Goal: Task Accomplishment & Management: Use online tool/utility

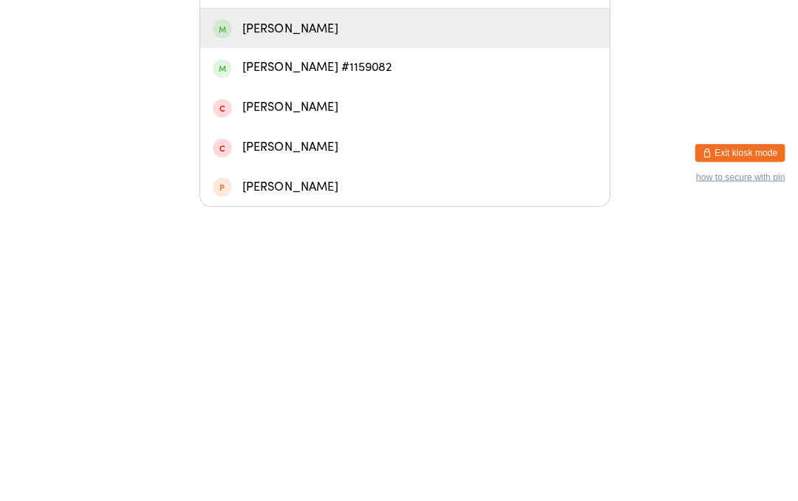
type input "Evie"
click at [274, 354] on div "[PERSON_NAME] #1159082" at bounding box center [399, 364] width 379 height 20
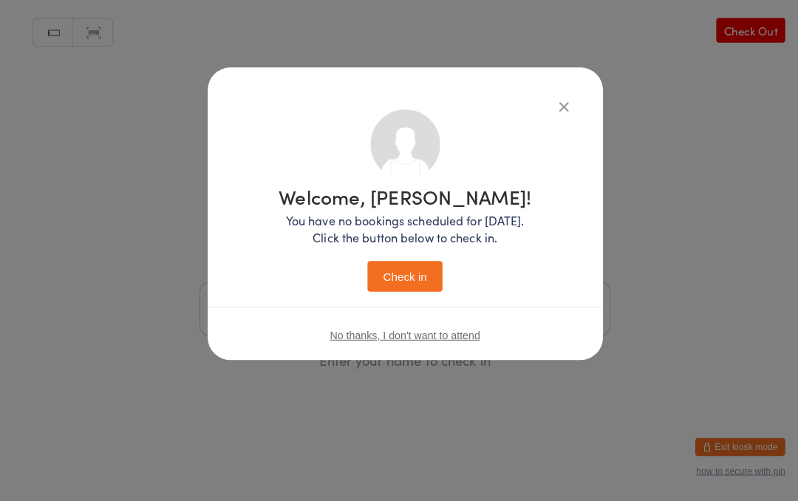
click at [396, 276] on button "Check in" at bounding box center [399, 280] width 74 height 30
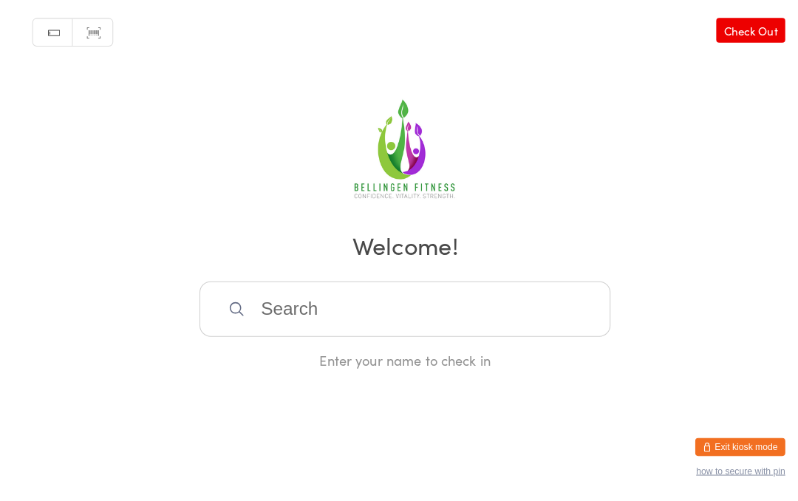
click at [738, 31] on link "Check Out" at bounding box center [740, 37] width 68 height 24
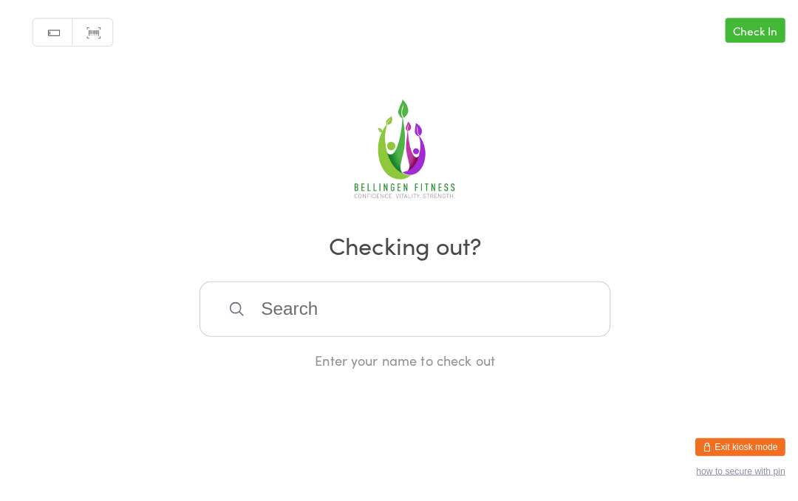
click at [340, 304] on input "search" at bounding box center [399, 312] width 405 height 55
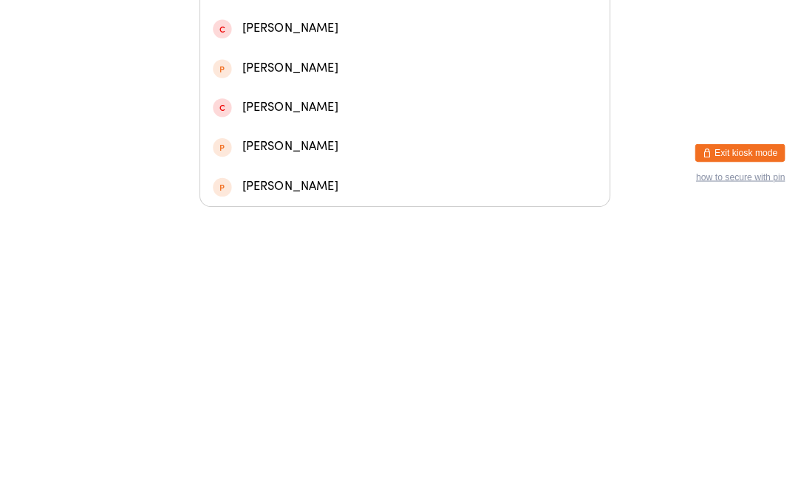
type input "Lav"
click at [331, 228] on div "[PERSON_NAME]" at bounding box center [399, 247] width 404 height 39
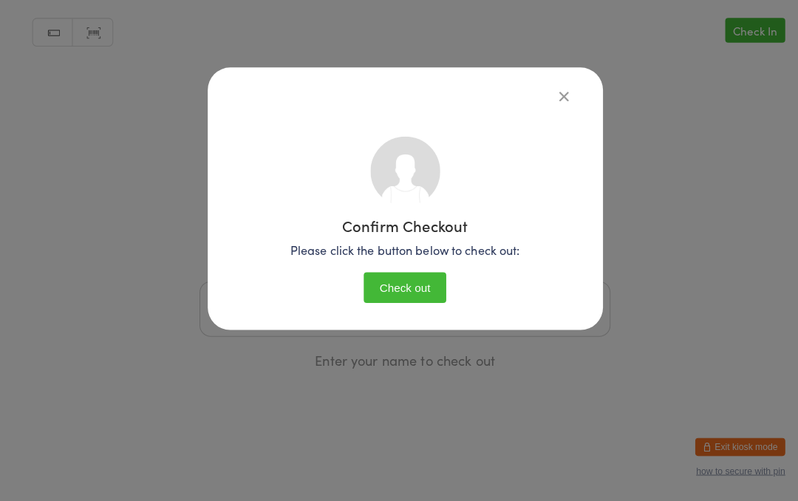
click at [547, 98] on button "button" at bounding box center [556, 102] width 18 height 18
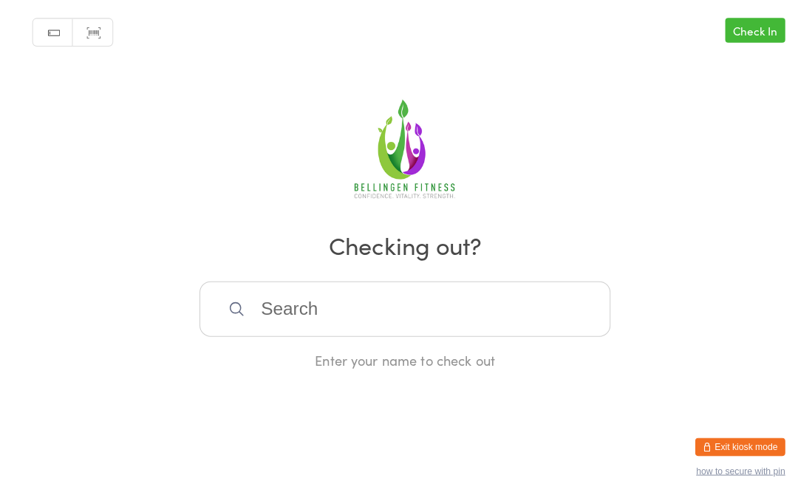
click at [742, 25] on link "Check In" at bounding box center [744, 37] width 59 height 24
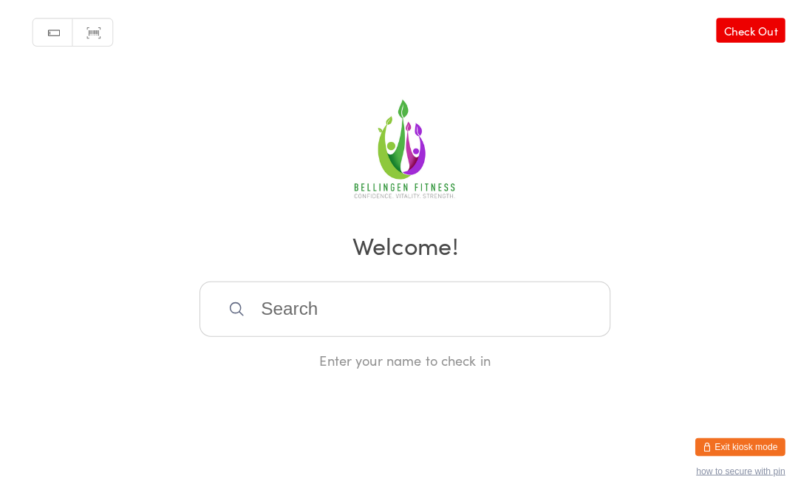
click at [368, 326] on input "search" at bounding box center [399, 312] width 405 height 55
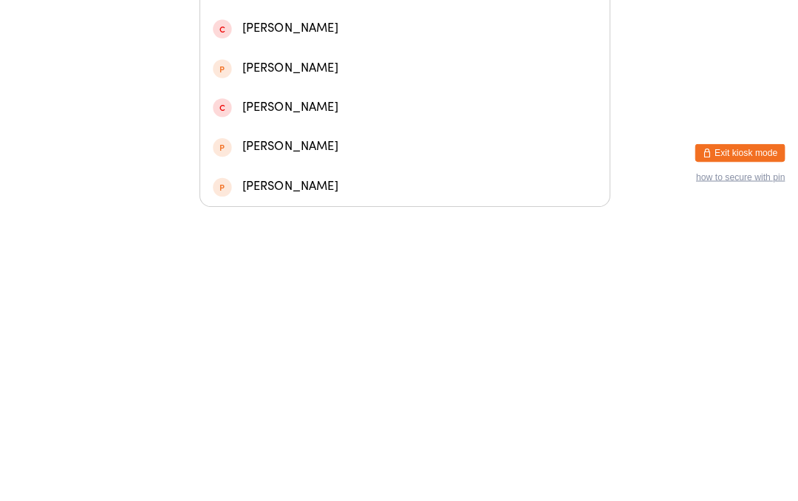
click at [335, 172] on input "Lav" at bounding box center [399, 199] width 405 height 55
type input "Lav"
click at [485, 228] on div "[PERSON_NAME]" at bounding box center [399, 247] width 404 height 39
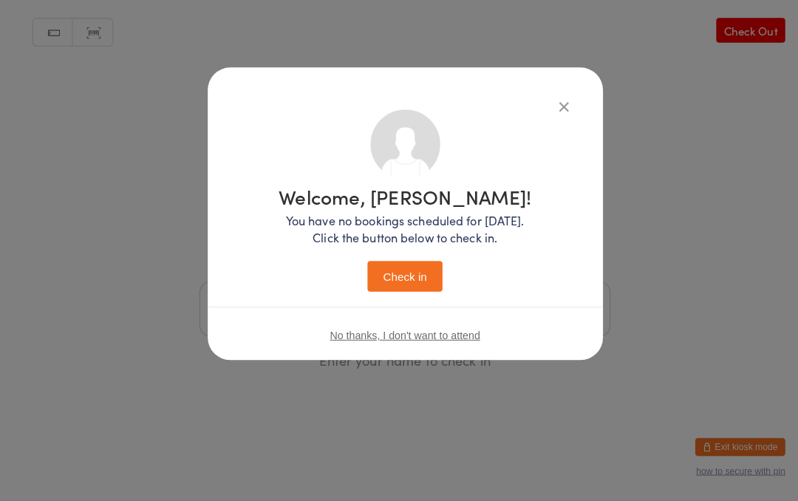
click at [414, 271] on button "Check in" at bounding box center [399, 280] width 74 height 30
